Goal: Information Seeking & Learning: Learn about a topic

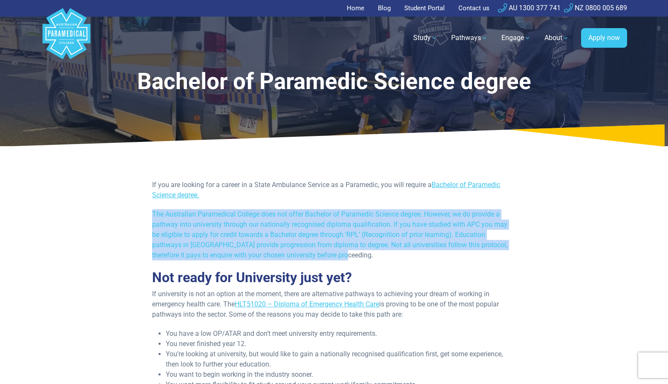
drag, startPoint x: 153, startPoint y: 212, endPoint x: 350, endPoint y: 251, distance: 200.3
click at [350, 251] on p "The Australian Paramedical College does not offer Bachelor of Paramedic Science…" at bounding box center [333, 234] width 363 height 51
click at [257, 240] on p "The Australian Paramedical College does not offer Bachelor of Paramedic Science…" at bounding box center [333, 234] width 363 height 51
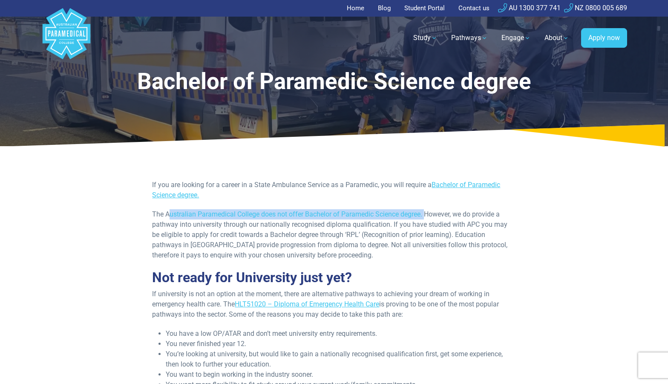
drag, startPoint x: 169, startPoint y: 213, endPoint x: 426, endPoint y: 213, distance: 256.9
click at [426, 213] on p "The Australian Paramedical College does not offer Bachelor of Paramedic Science…" at bounding box center [333, 234] width 363 height 51
